Goal: Transaction & Acquisition: Purchase product/service

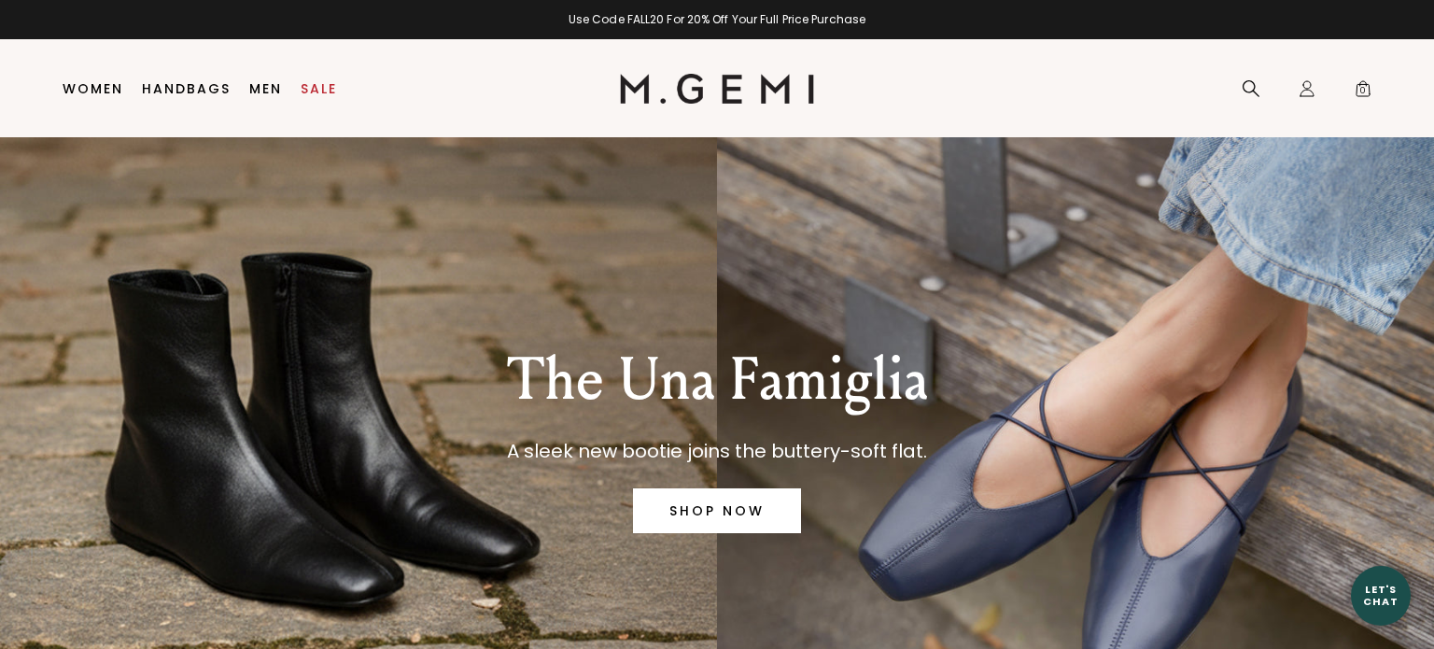
click at [767, 516] on link "SHOP NOW" at bounding box center [717, 510] width 168 height 45
click at [758, 527] on link "SHOP NOW" at bounding box center [717, 510] width 168 height 45
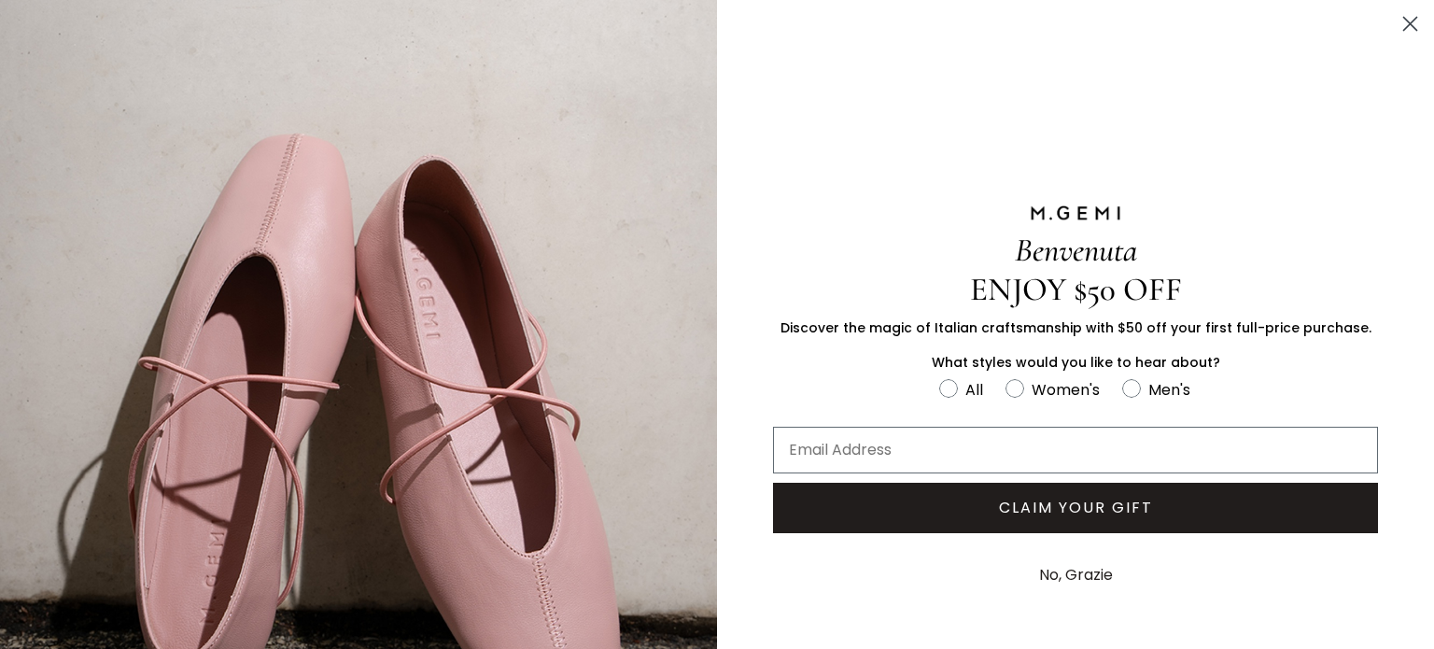
click at [1092, 589] on button "No, Grazie" at bounding box center [1076, 575] width 92 height 47
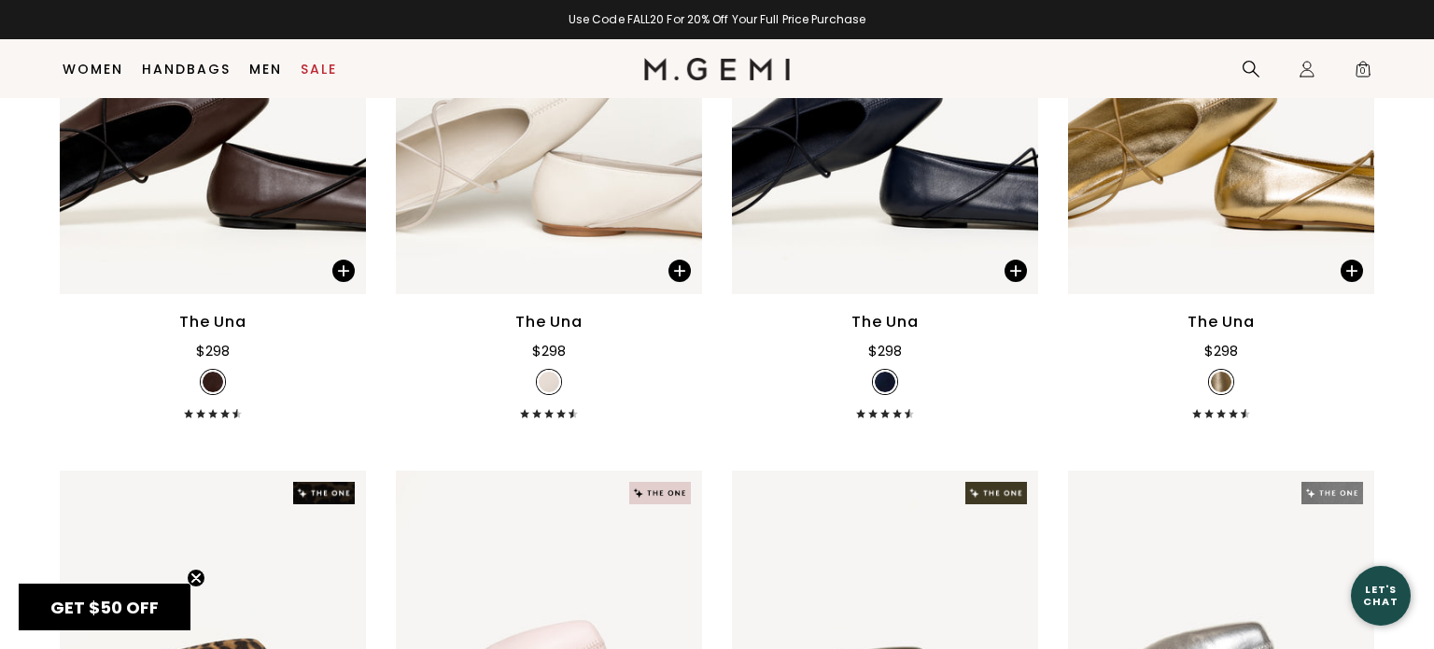
scroll to position [2058, 0]
